Goal: Check status: Check status

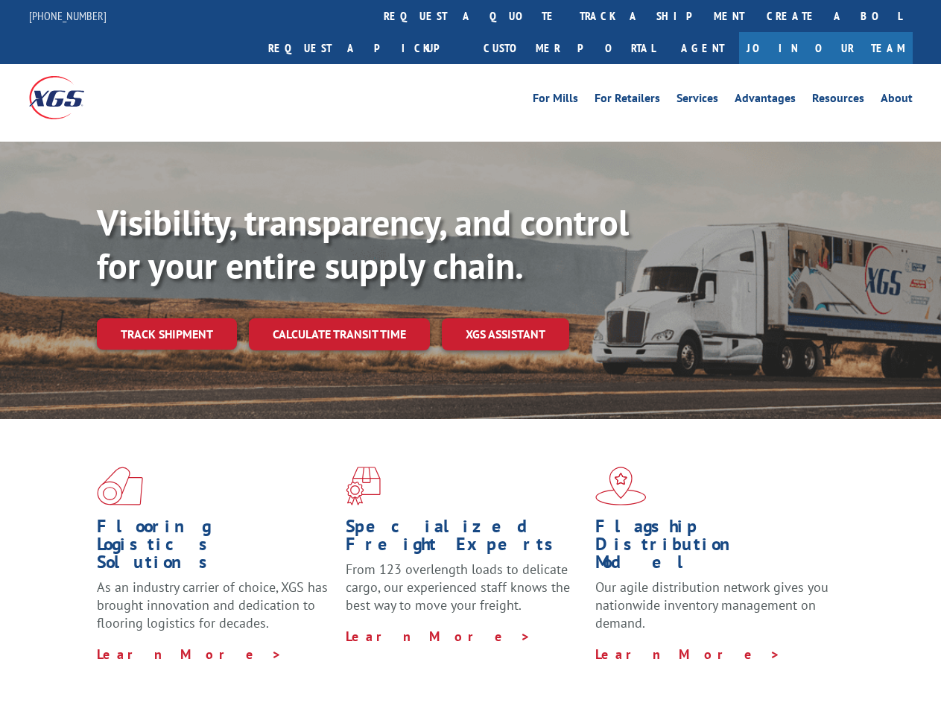
click at [470, 351] on div "Visibility, transparency, and control for your entire supply chain. Track shipm…" at bounding box center [519, 305] width 844 height 208
click at [569, 16] on link "track a shipment" at bounding box center [662, 16] width 187 height 32
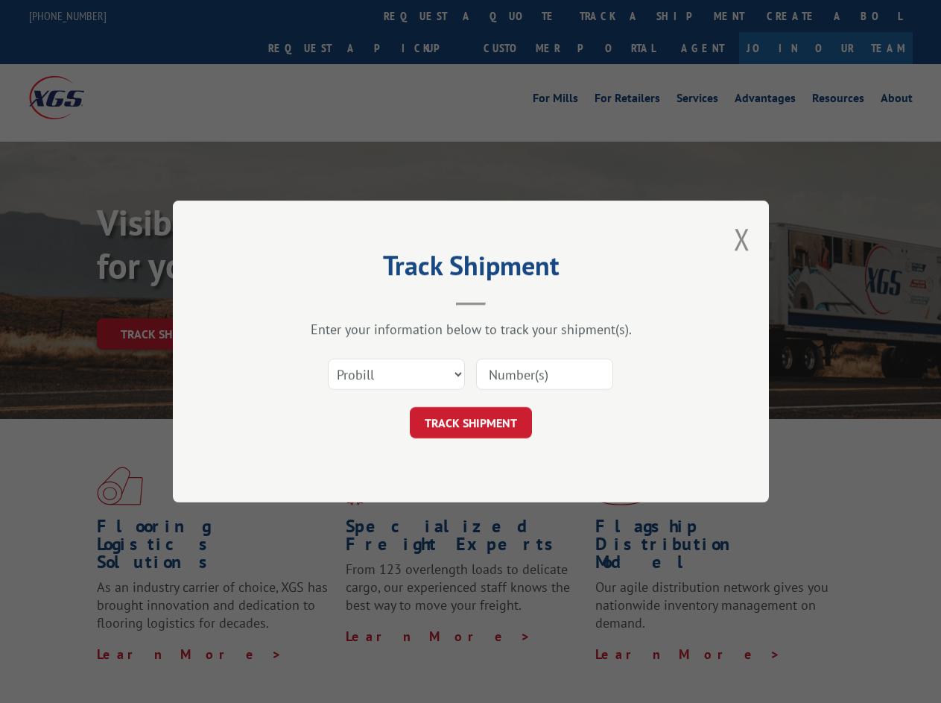
click at [520, 16] on div "Track Shipment Enter your information below to track your shipment(s). Select c…" at bounding box center [470, 351] width 941 height 703
click at [613, 16] on div "Track Shipment Enter your information below to track your shipment(s). Select c…" at bounding box center [470, 351] width 941 height 703
click at [166, 301] on div "Track Shipment Enter your information below to track your shipment(s). Select c…" at bounding box center [470, 351] width 941 height 703
click at [338, 301] on header "Track Shipment" at bounding box center [470, 280] width 447 height 51
click at [506, 301] on header "Track Shipment" at bounding box center [470, 280] width 447 height 51
